Goal: Task Accomplishment & Management: Use online tool/utility

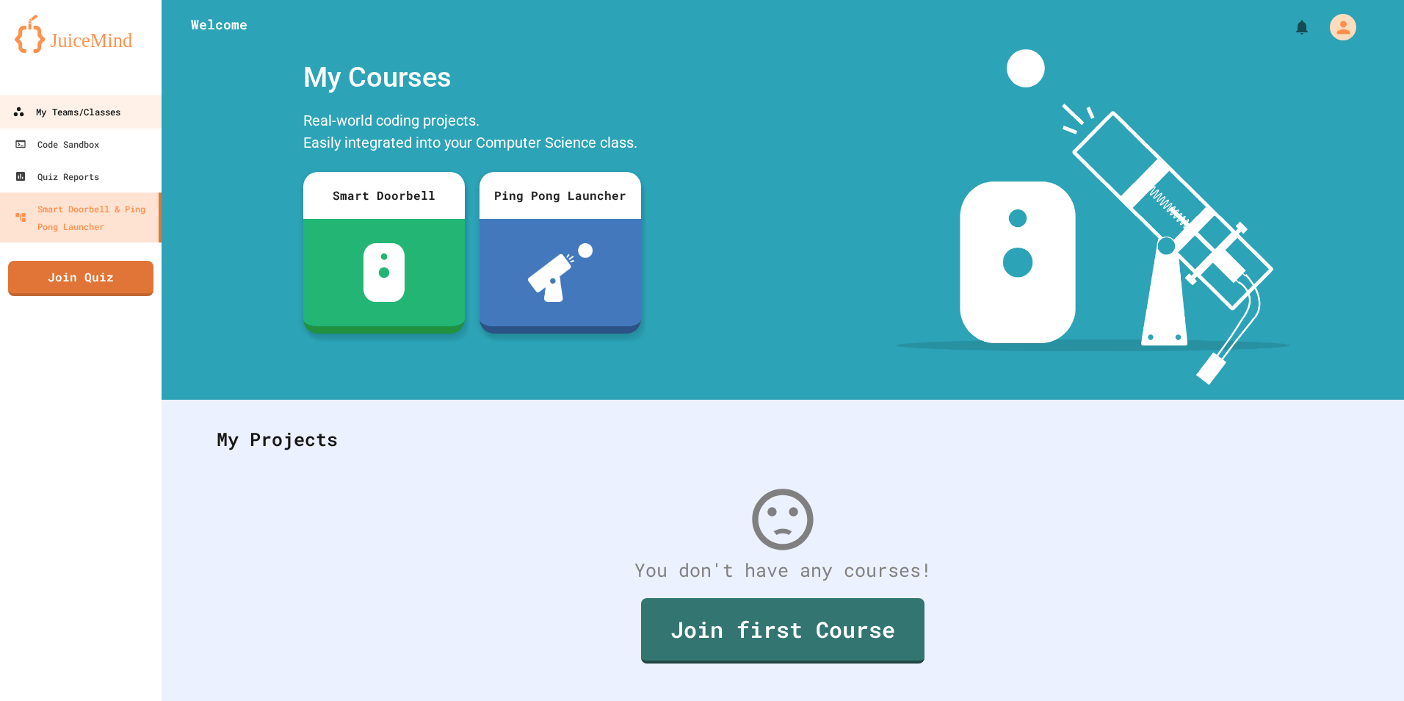
click at [24, 108] on icon at bounding box center [18, 112] width 12 height 12
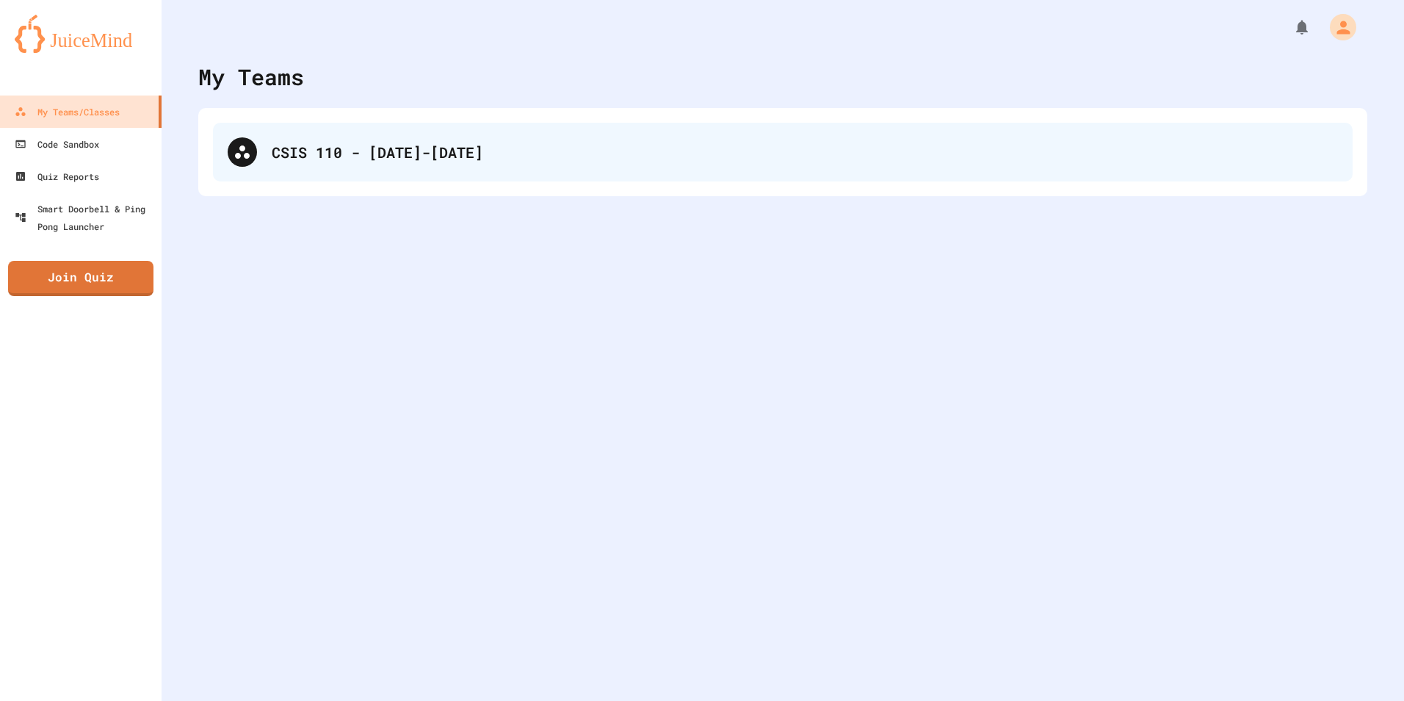
click at [290, 176] on div "CSIS 110 - [DATE]-[DATE]" at bounding box center [783, 152] width 1140 height 59
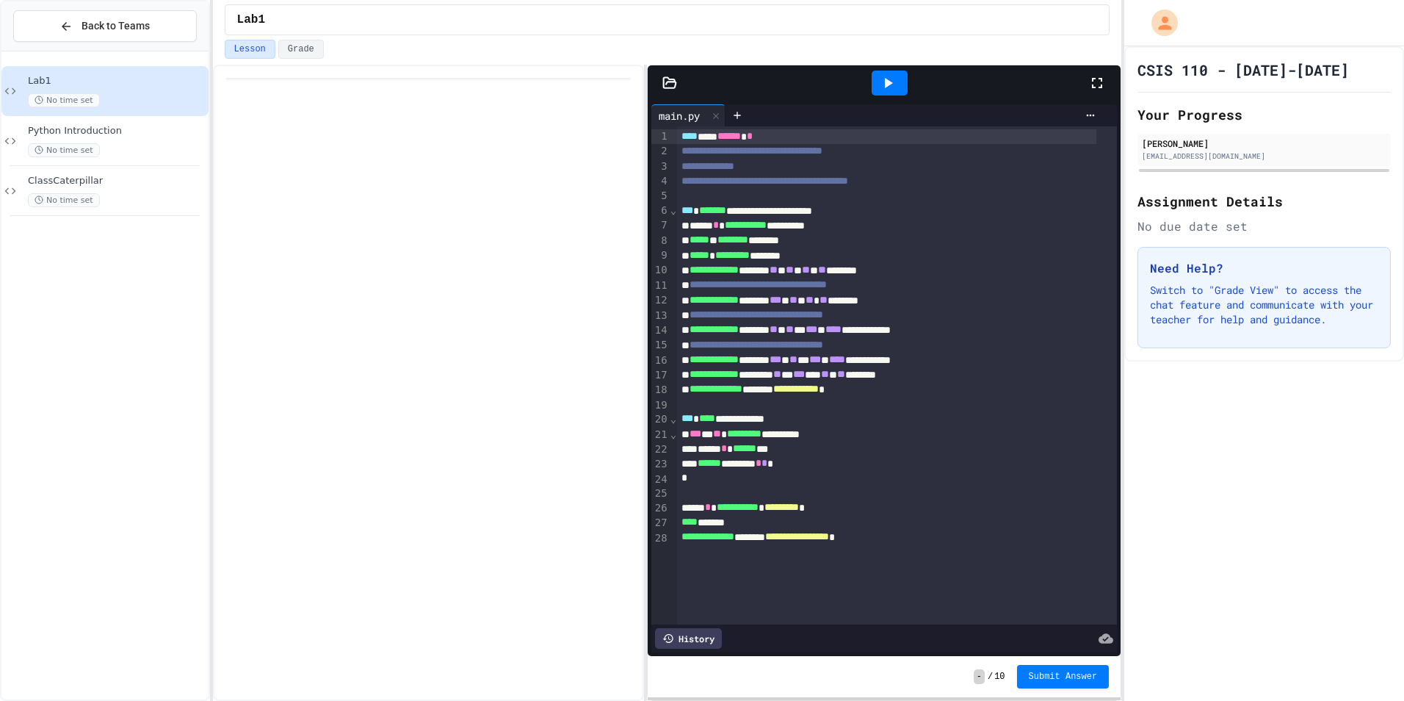
click at [667, 81] on icon at bounding box center [670, 83] width 15 height 15
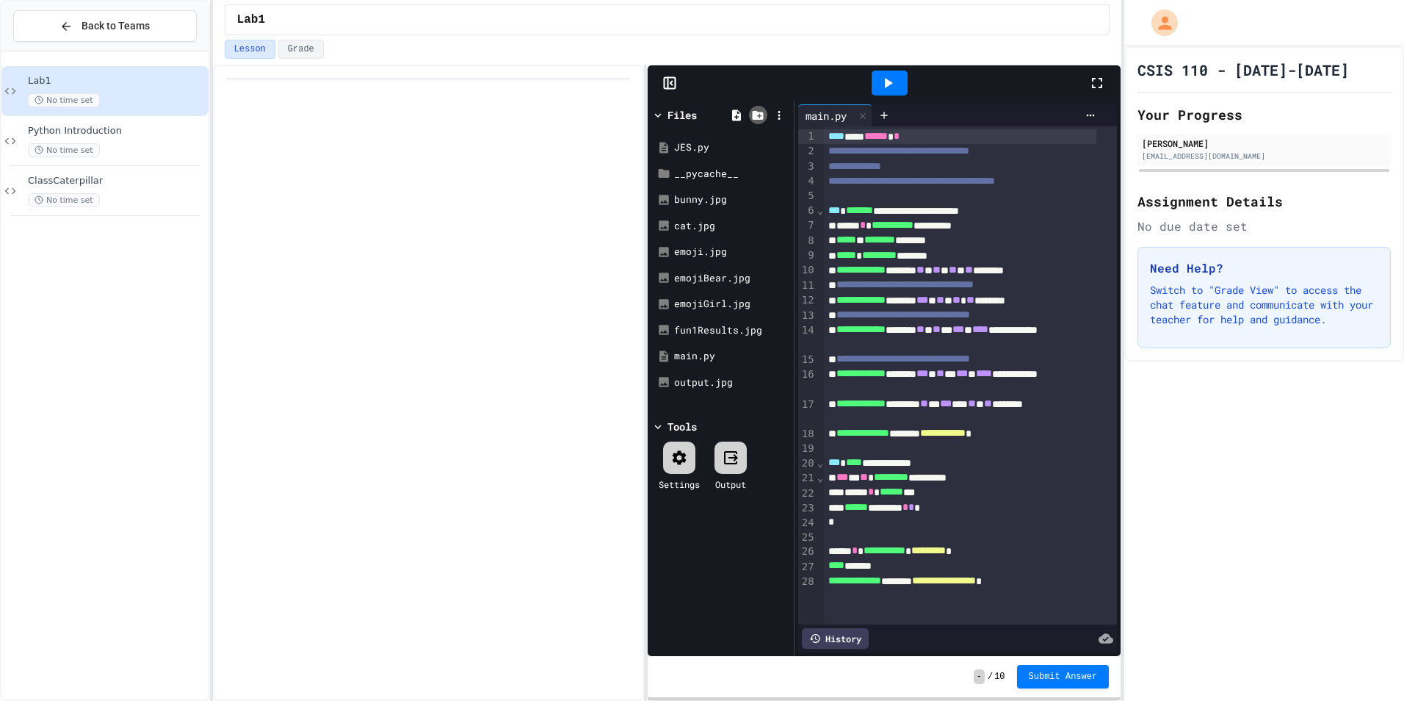
click at [752, 112] on icon at bounding box center [757, 115] width 13 height 13
click at [770, 110] on div at bounding box center [779, 114] width 21 height 21
click at [779, 118] on icon at bounding box center [779, 115] width 13 height 13
click at [742, 111] on div at bounding box center [702, 350] width 1404 height 701
click at [742, 111] on icon at bounding box center [736, 115] width 13 height 13
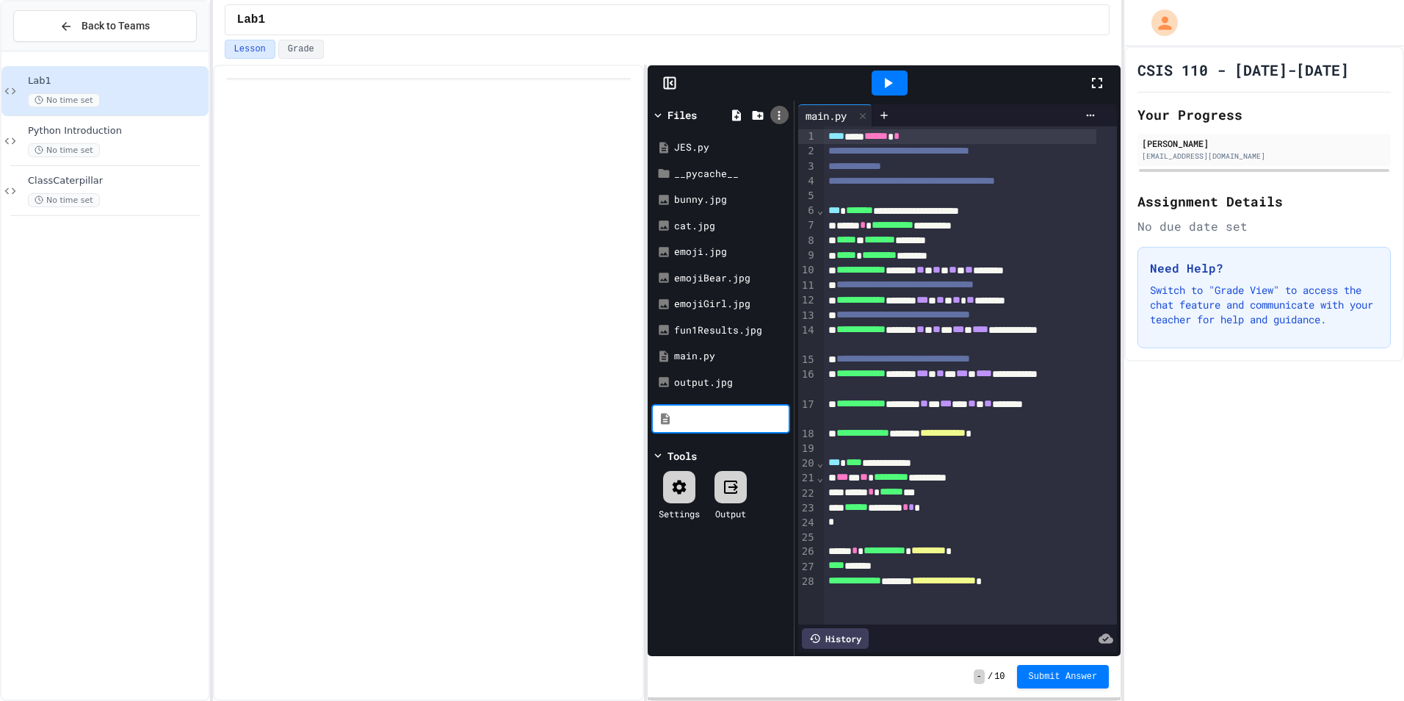
click at [776, 112] on icon at bounding box center [779, 115] width 13 height 13
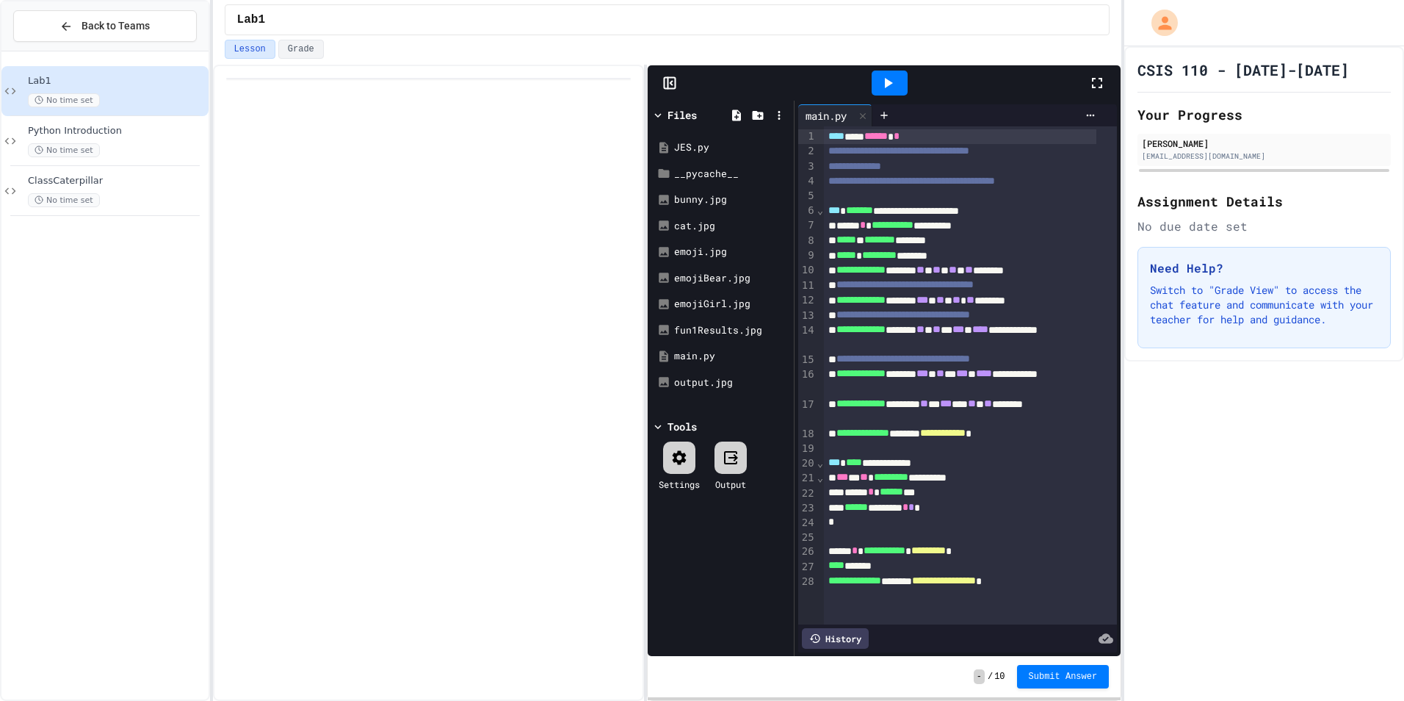
click at [639, 223] on div at bounding box center [702, 350] width 1404 height 701
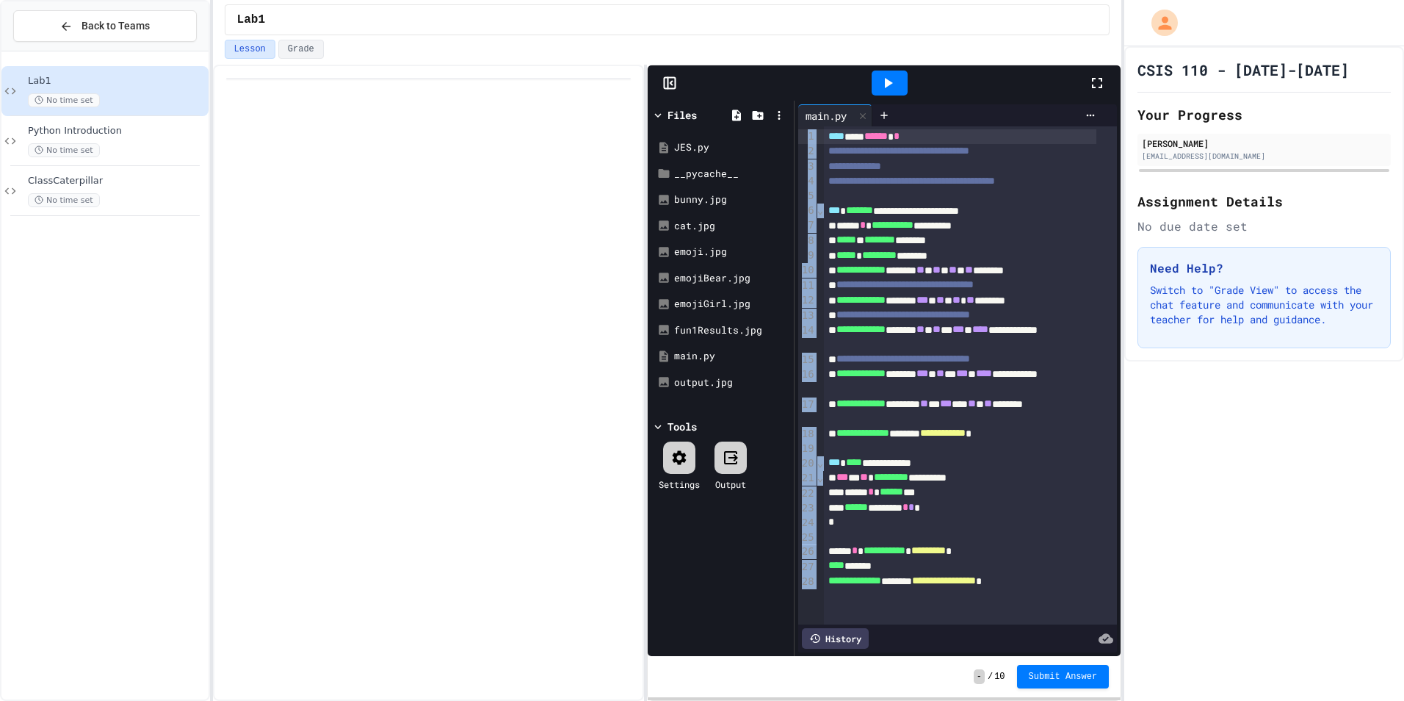
drag, startPoint x: 802, startPoint y: 129, endPoint x: 1026, endPoint y: 527, distance: 456.2
click at [1026, 527] on div "**********" at bounding box center [957, 375] width 319 height 498
click at [1044, 664] on div "- / 10 Submit Answer" at bounding box center [884, 676] width 473 height 41
click at [1046, 679] on span "Submit Answer" at bounding box center [1063, 676] width 69 height 12
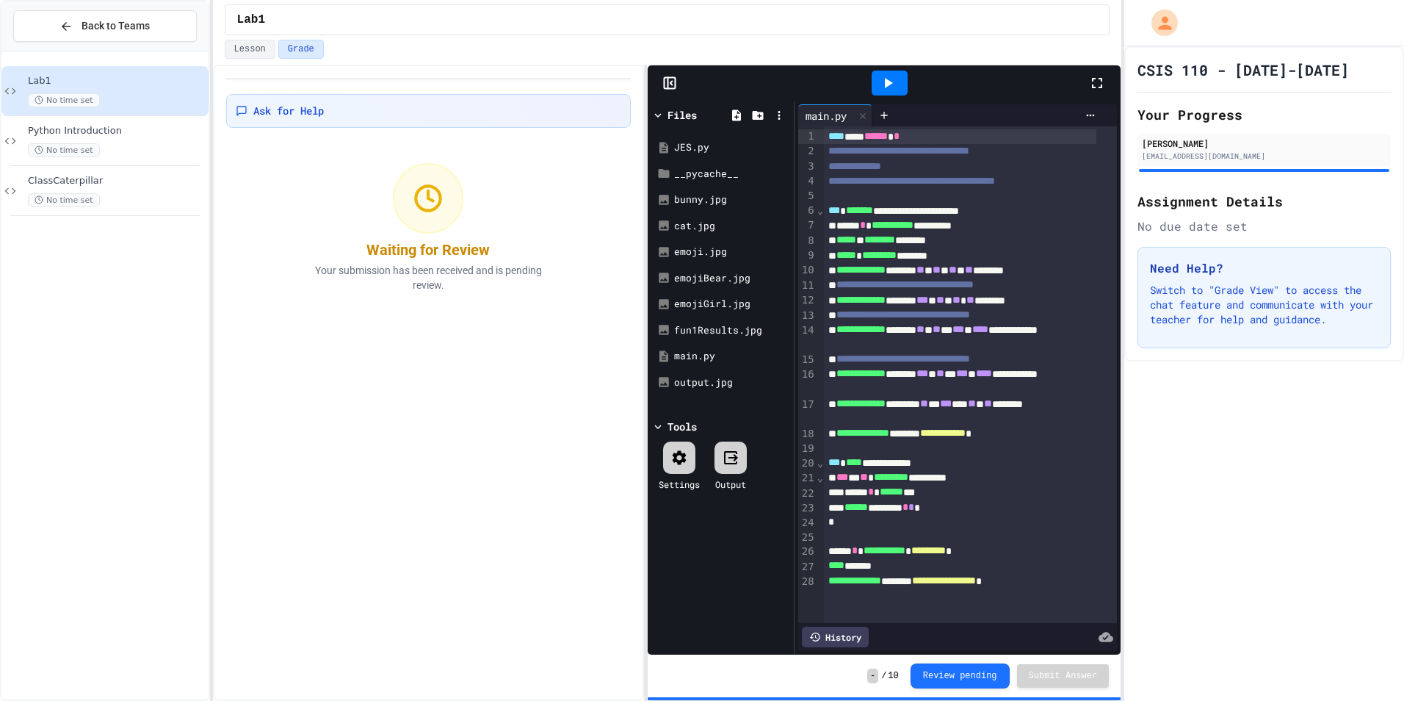
click at [795, 298] on div "**********" at bounding box center [958, 378] width 326 height 554
click at [196, 359] on div "Lab1 No time set Python Introduction No time set ClassCaterpillar No time set" at bounding box center [104, 375] width 207 height 636
click at [782, 110] on icon at bounding box center [779, 115] width 13 height 13
click at [782, 109] on icon at bounding box center [779, 115] width 13 height 13
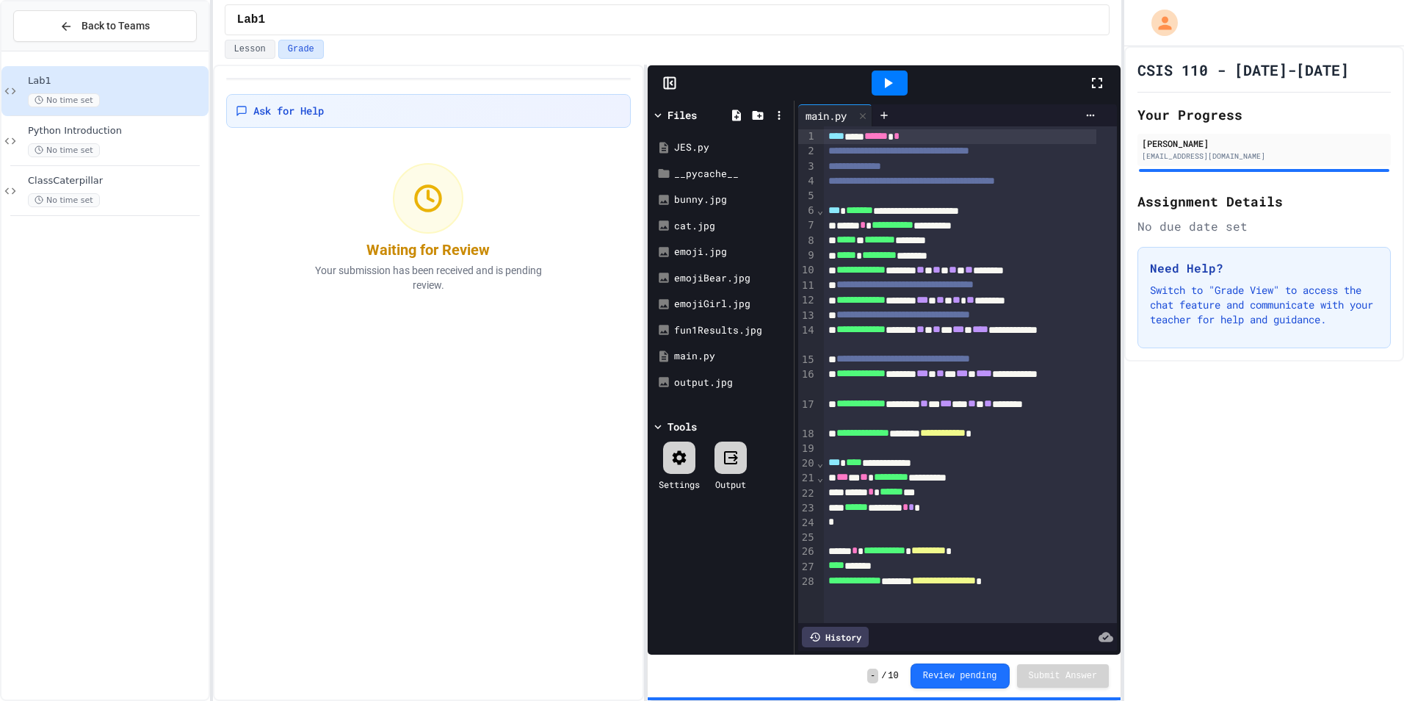
click at [860, 115] on icon at bounding box center [863, 116] width 10 height 10
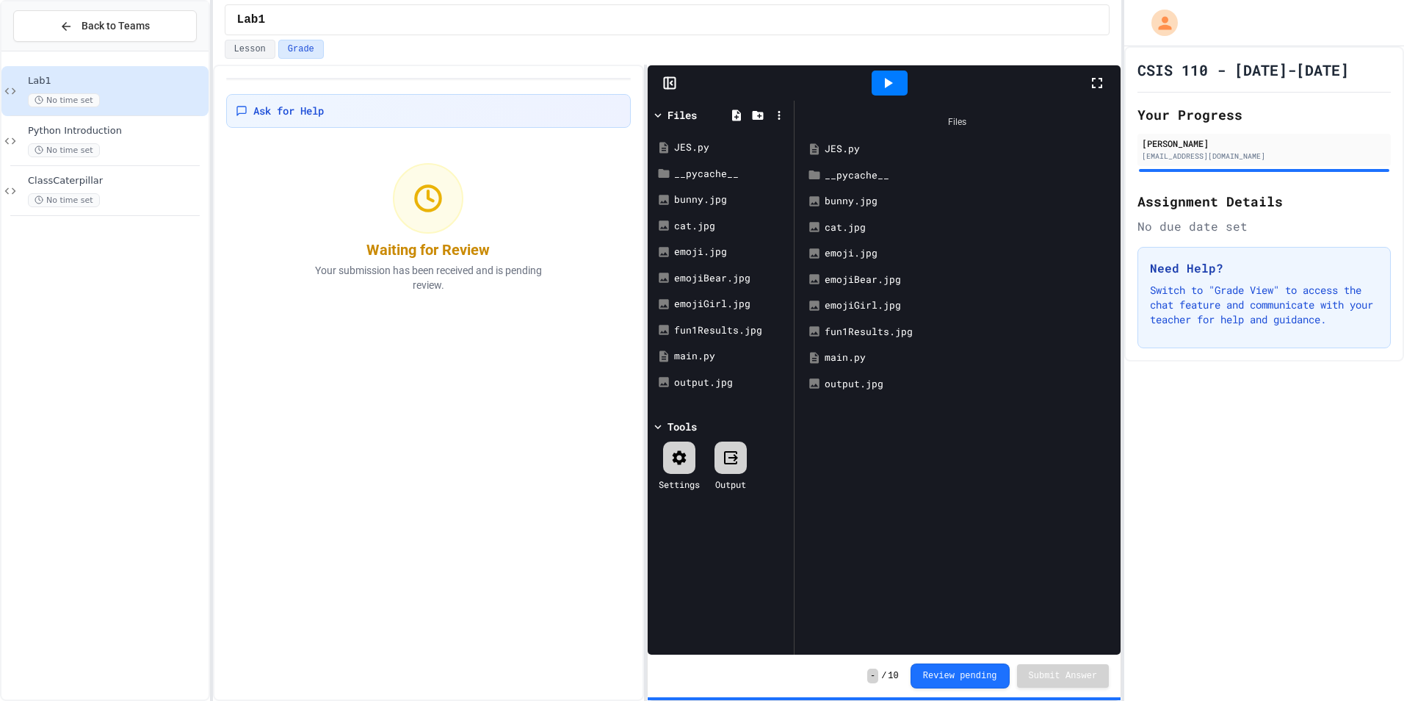
click at [842, 351] on div "main.py" at bounding box center [968, 357] width 287 height 15
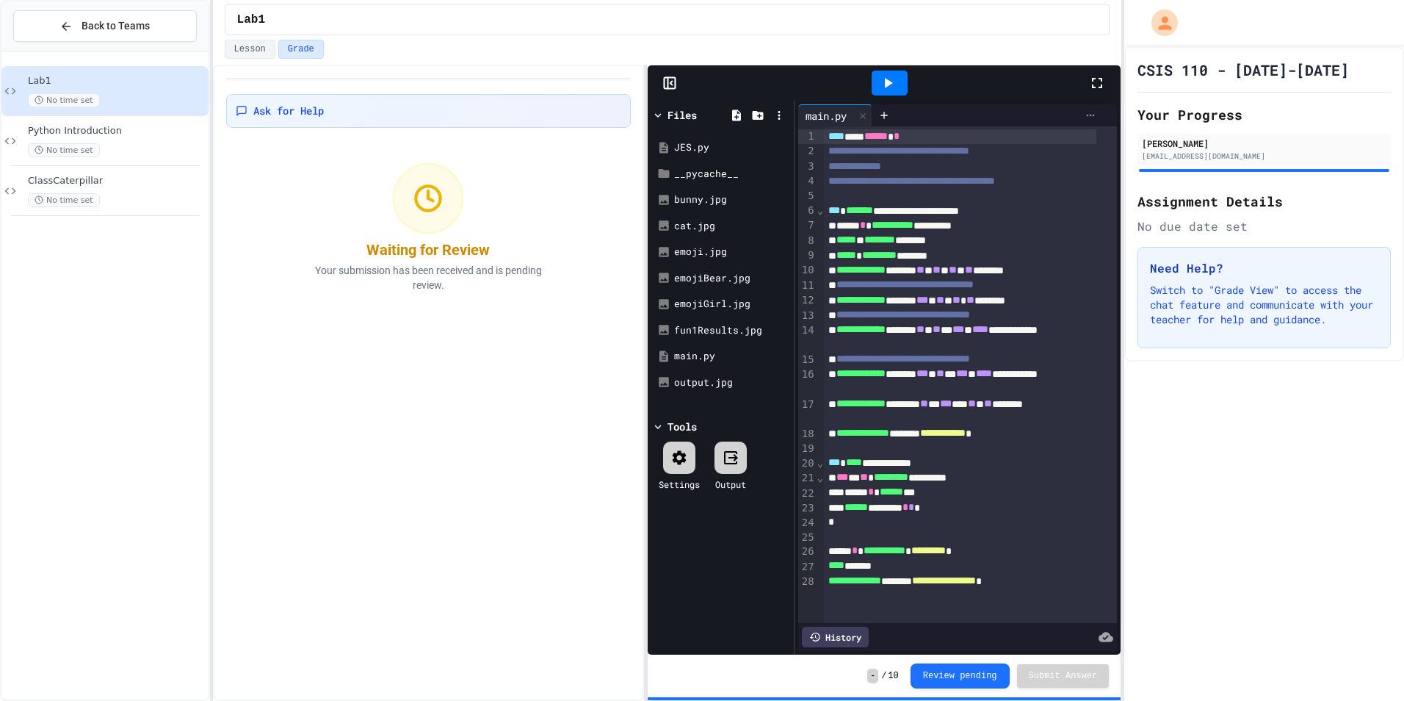
click at [1085, 118] on icon at bounding box center [1091, 115] width 12 height 12
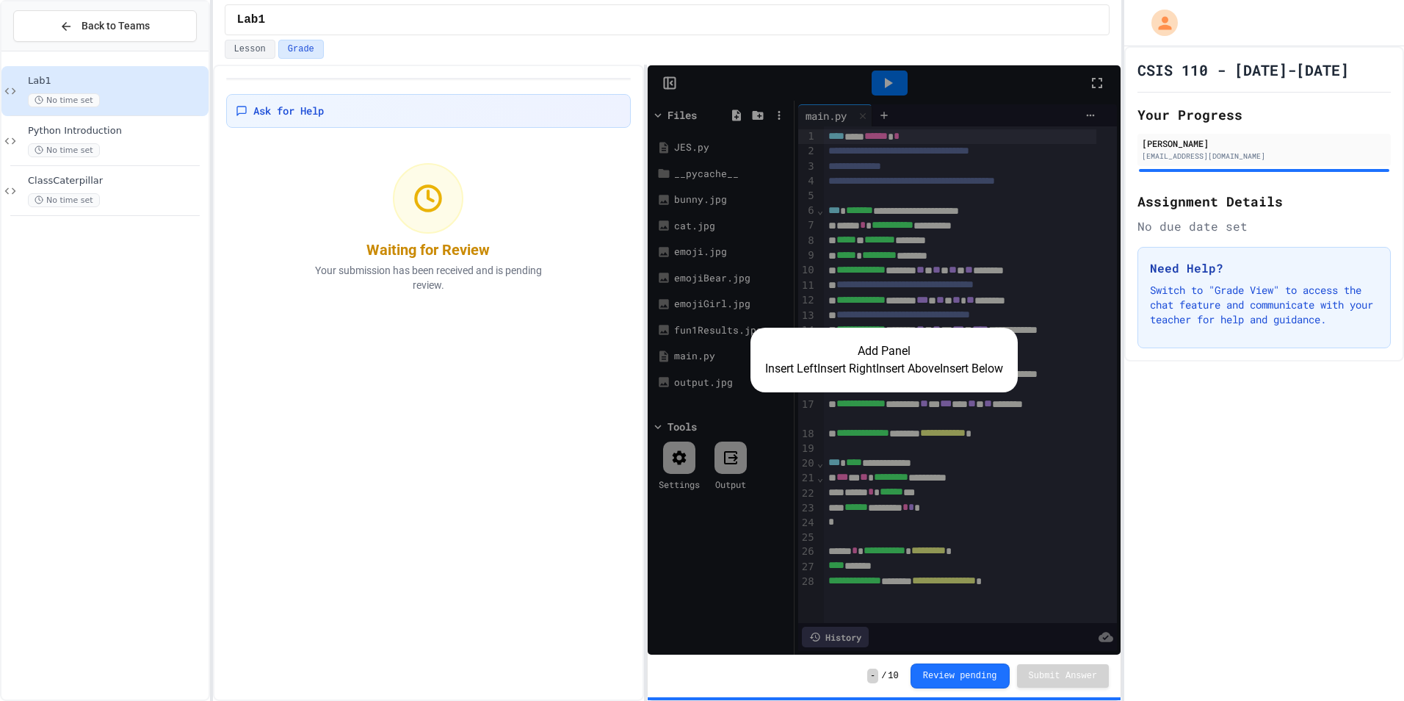
click at [450, 366] on div "Ask for Help Waiting for Review Your submission has been received and is pendin…" at bounding box center [428, 383] width 431 height 636
click at [1182, 530] on div "CSIS 110 - [DATE]-[DATE] Your Progress Nusratuj jahan [EMAIL_ADDRESS][DOMAIN_NA…" at bounding box center [1265, 373] width 280 height 654
drag, startPoint x: 1043, startPoint y: 361, endPoint x: 997, endPoint y: 365, distance: 45.7
click at [1018, 367] on div "Add Panel Insert Left Insert Right Insert Above Insert Below" at bounding box center [884, 360] width 267 height 65
click at [820, 351] on h2 "Add Panel" at bounding box center [884, 351] width 238 height 18
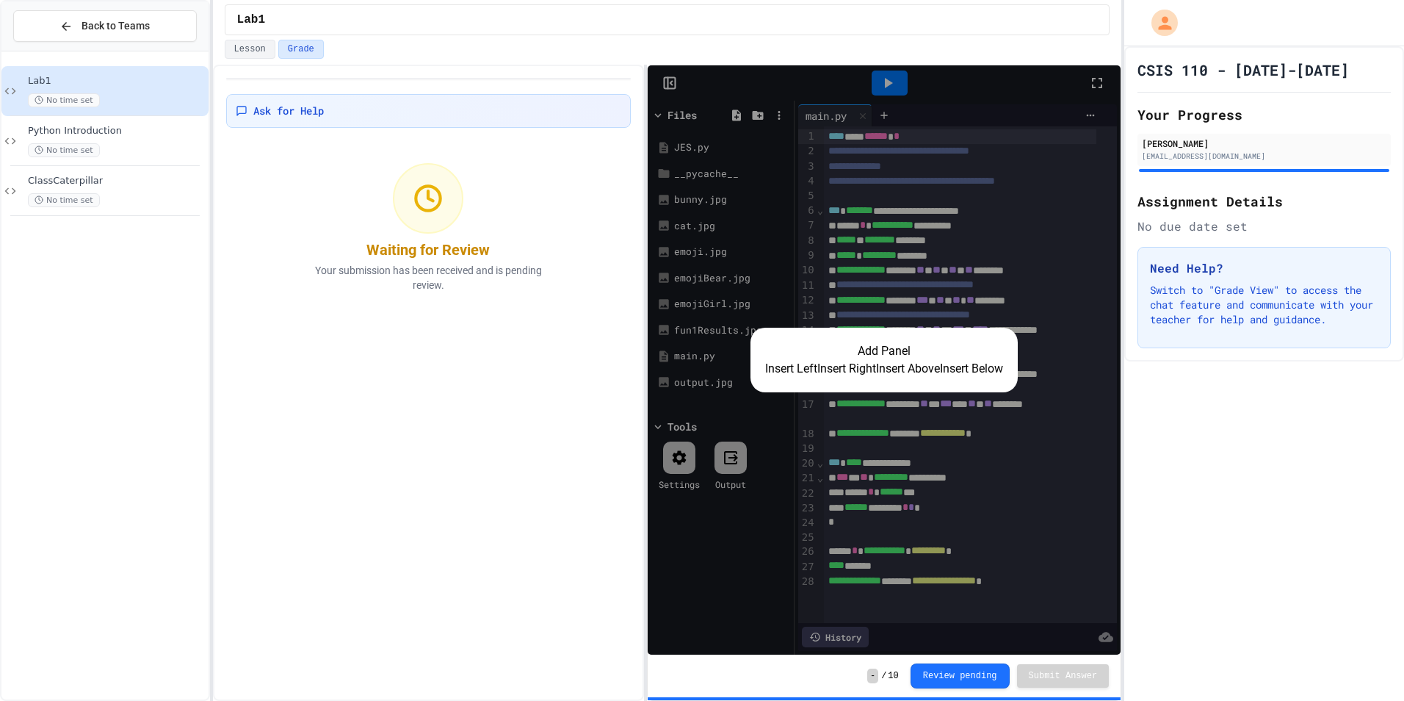
click at [899, 242] on div "Add Panel Insert Left Insert Right Insert Above Insert Below" at bounding box center [884, 359] width 473 height 589
click at [895, 366] on button "Insert Above" at bounding box center [908, 369] width 64 height 18
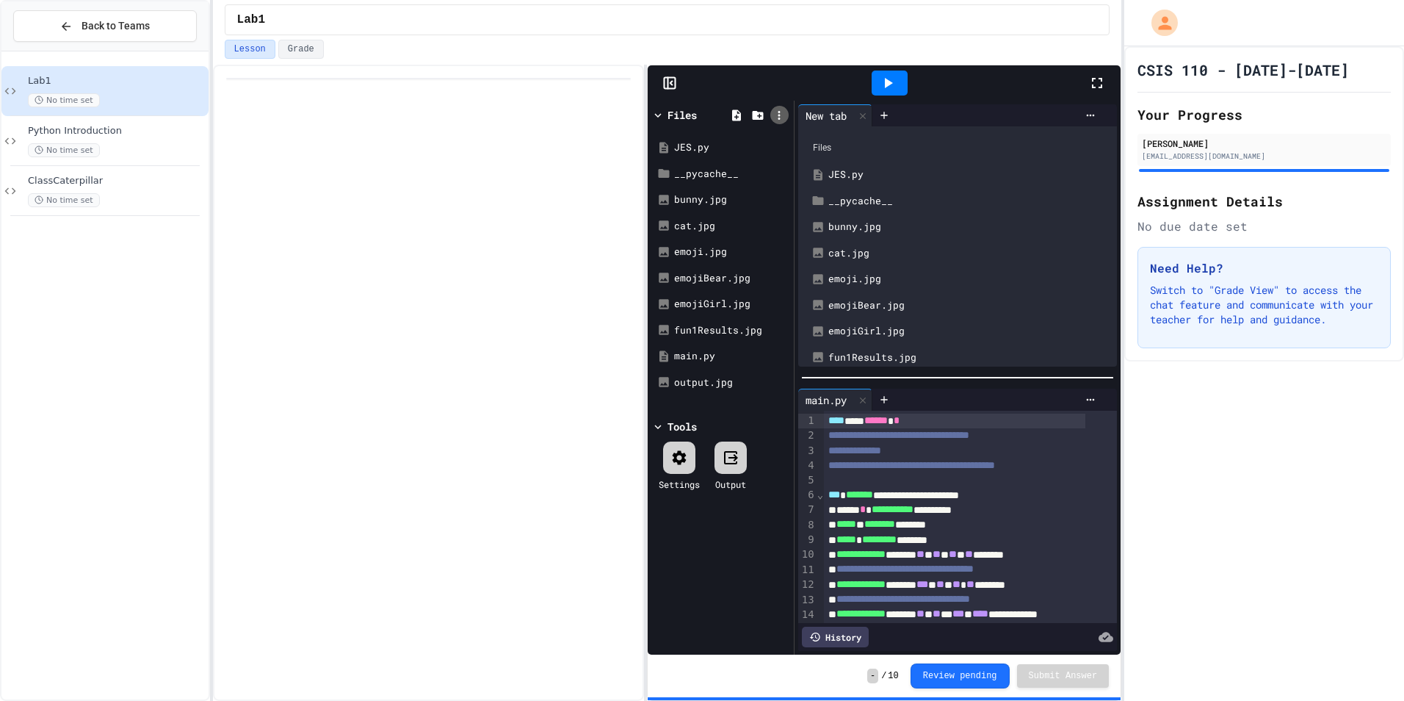
click at [776, 115] on icon at bounding box center [779, 115] width 13 height 13
click at [1081, 115] on div at bounding box center [702, 350] width 1404 height 701
click at [782, 112] on icon at bounding box center [779, 115] width 13 height 13
click at [71, 181] on div at bounding box center [702, 350] width 1404 height 701
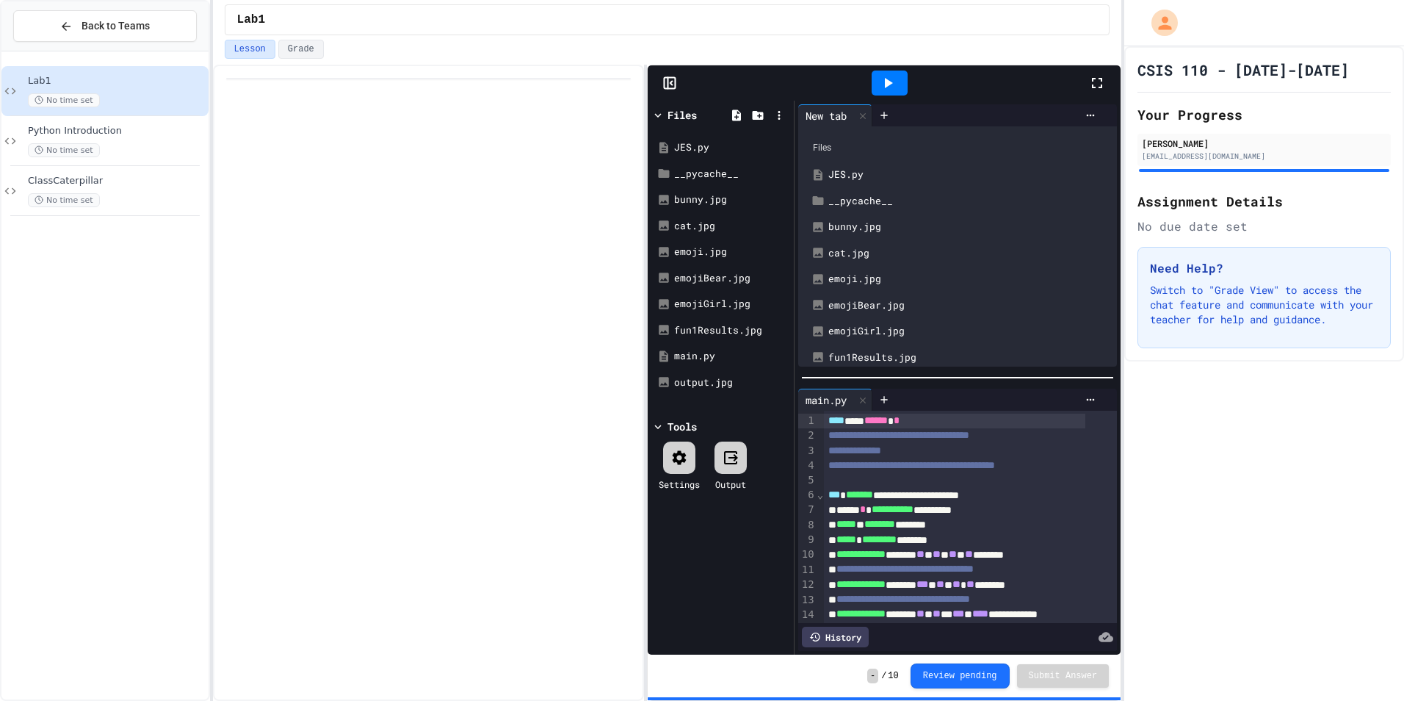
click at [71, 181] on span "ClassCaterpillar" at bounding box center [117, 181] width 178 height 12
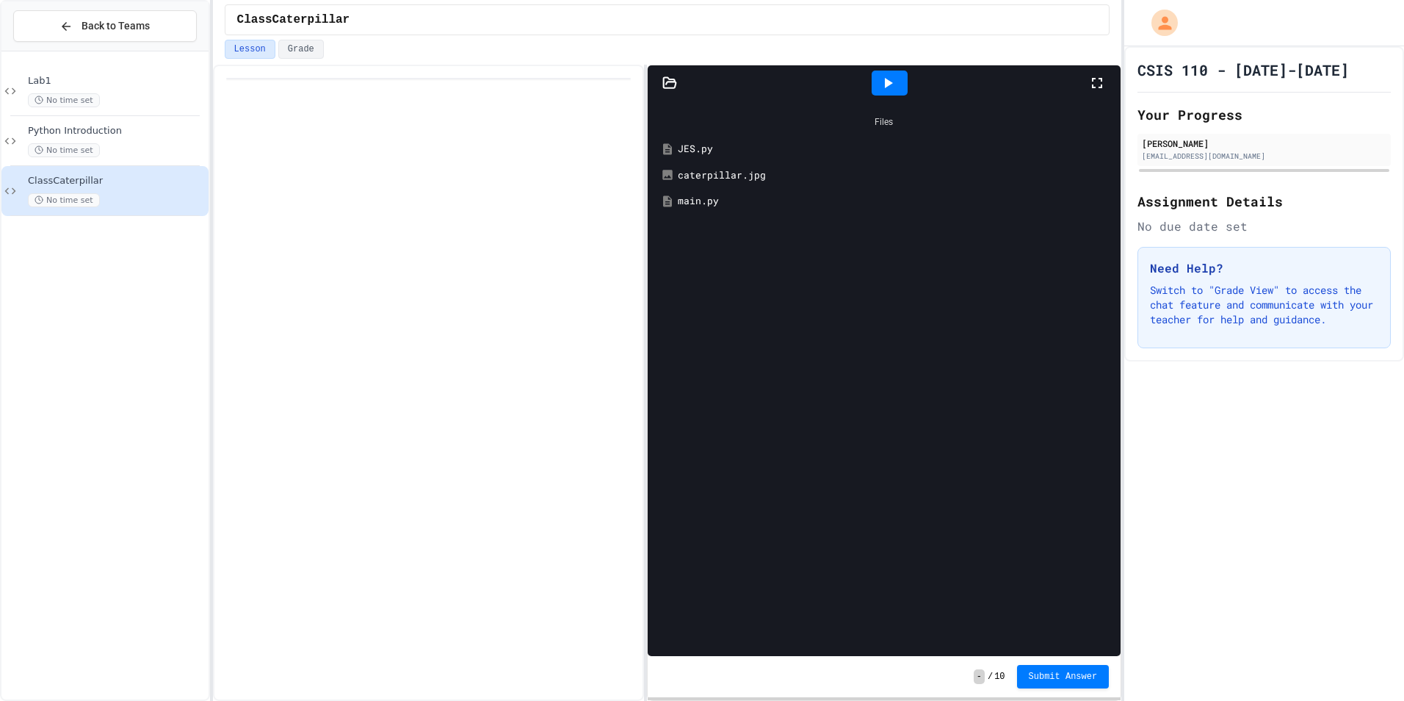
click at [682, 199] on div "main.py" at bounding box center [895, 201] width 434 height 15
